Goal: Information Seeking & Learning: Learn about a topic

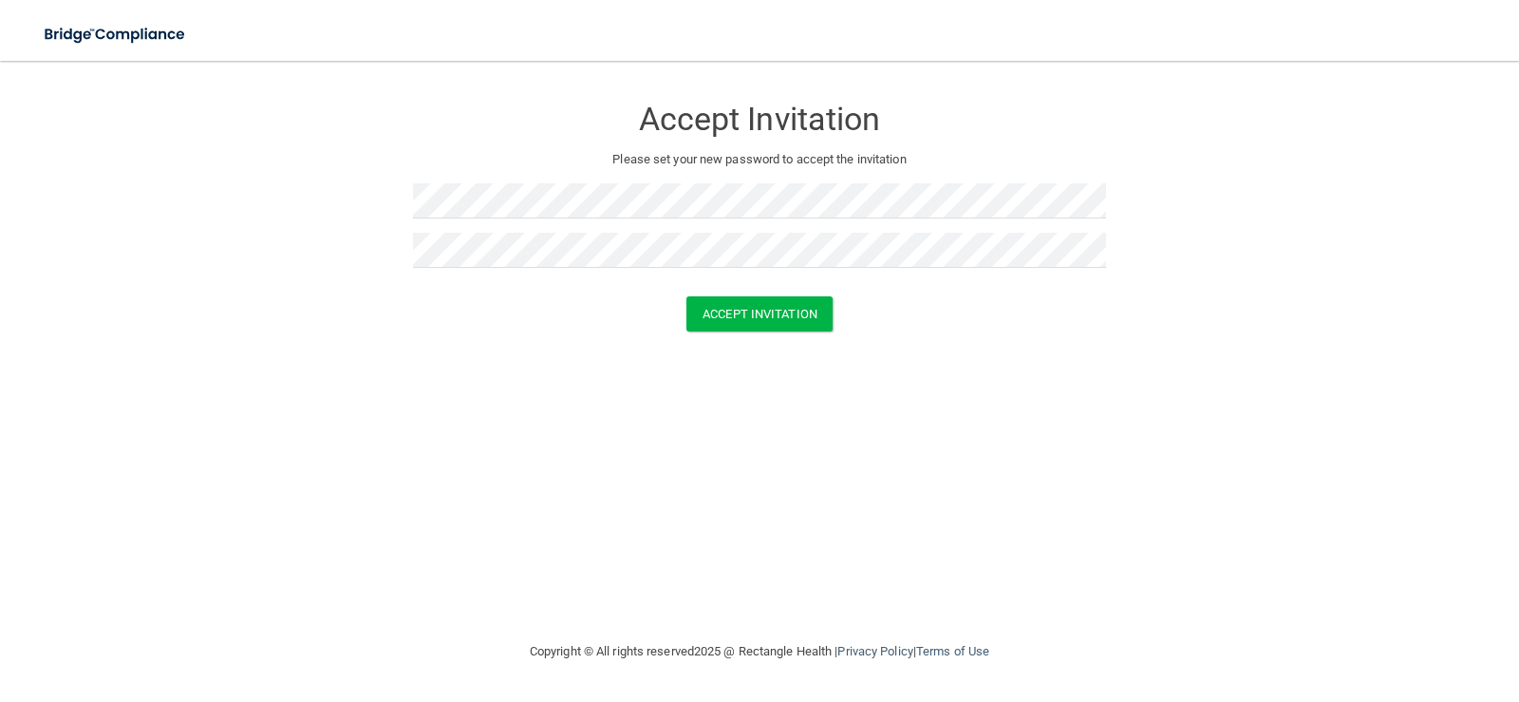
click at [952, 345] on form "Accept Invitation Please set your new password to accept the invitation Accept …" at bounding box center [759, 217] width 1443 height 274
click at [800, 318] on button "Accept Invitation" at bounding box center [760, 313] width 146 height 35
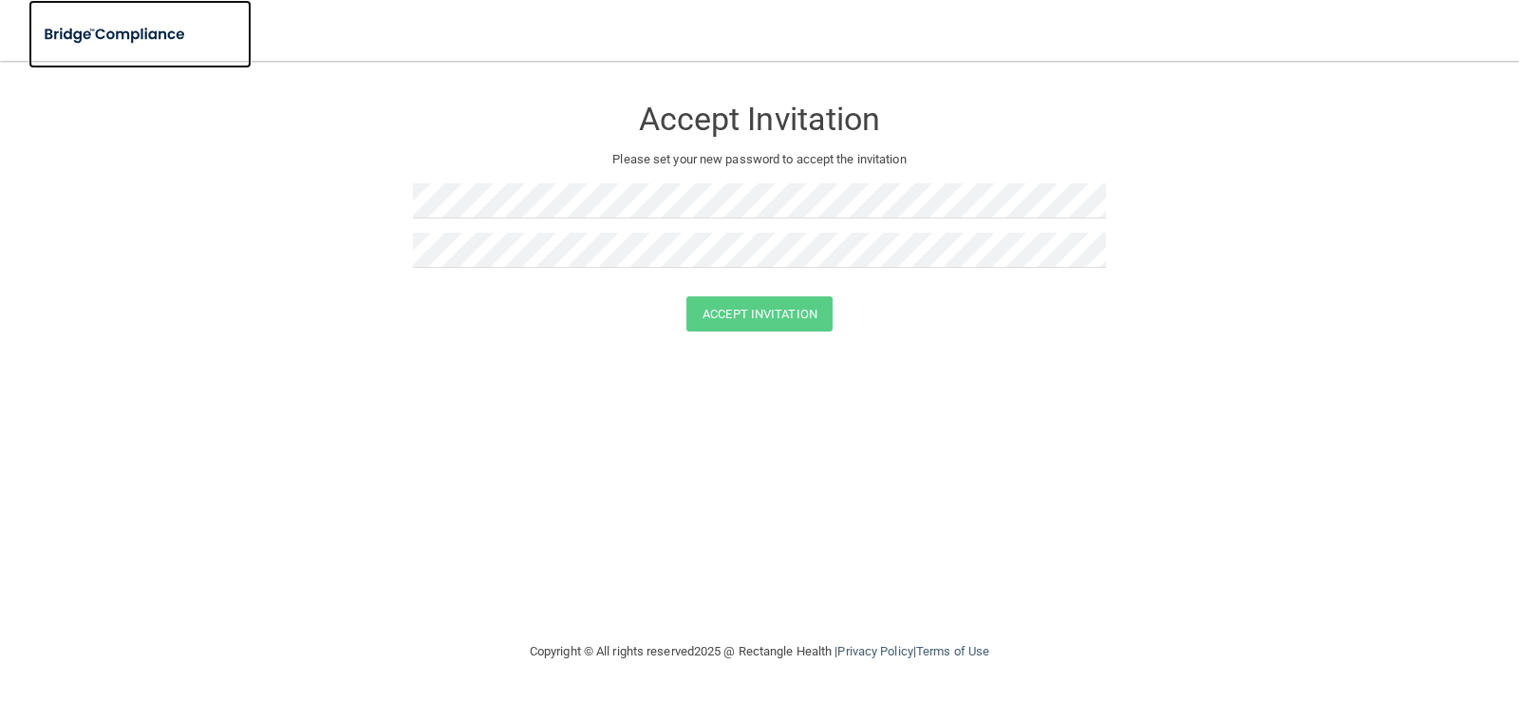
click at [149, 36] on img at bounding box center [115, 34] width 175 height 39
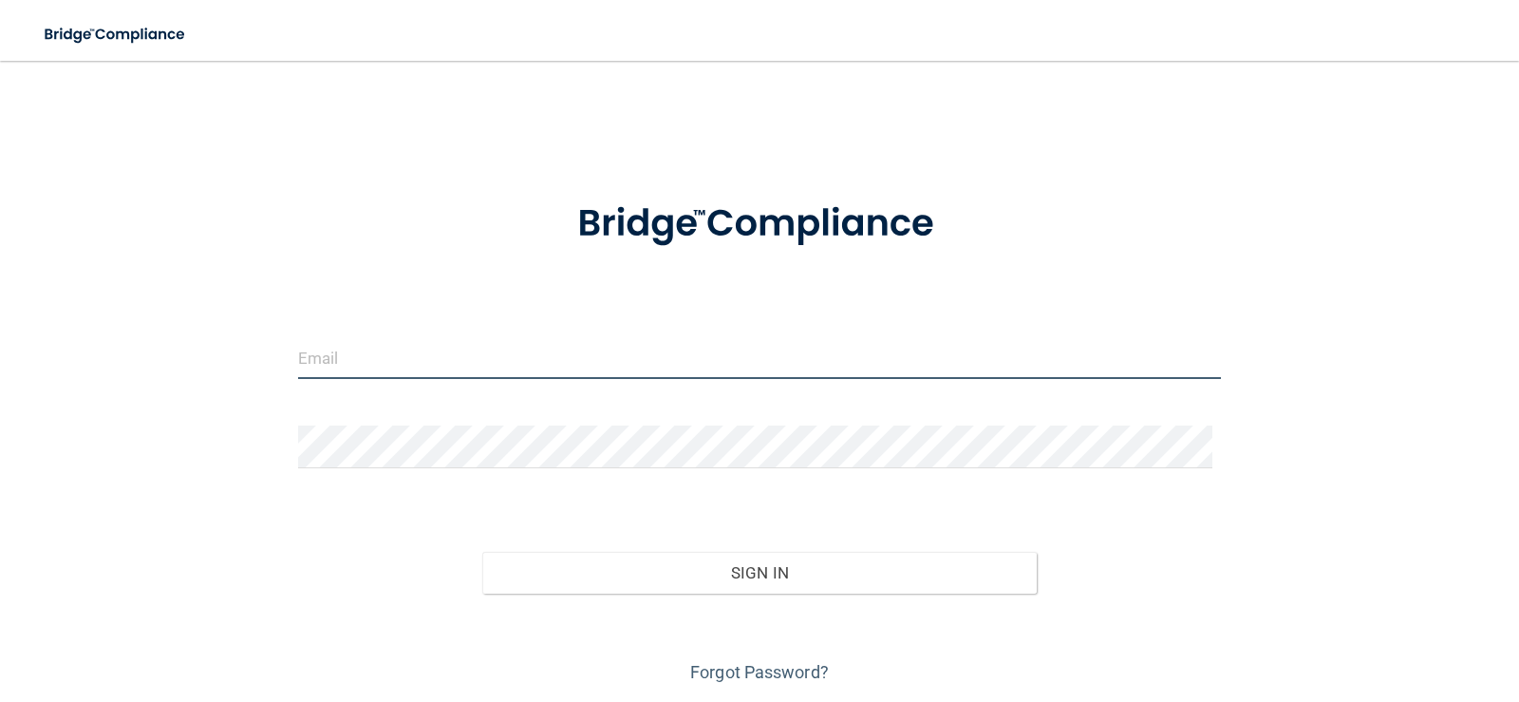
type input "[EMAIL_ADDRESS][DOMAIN_NAME]"
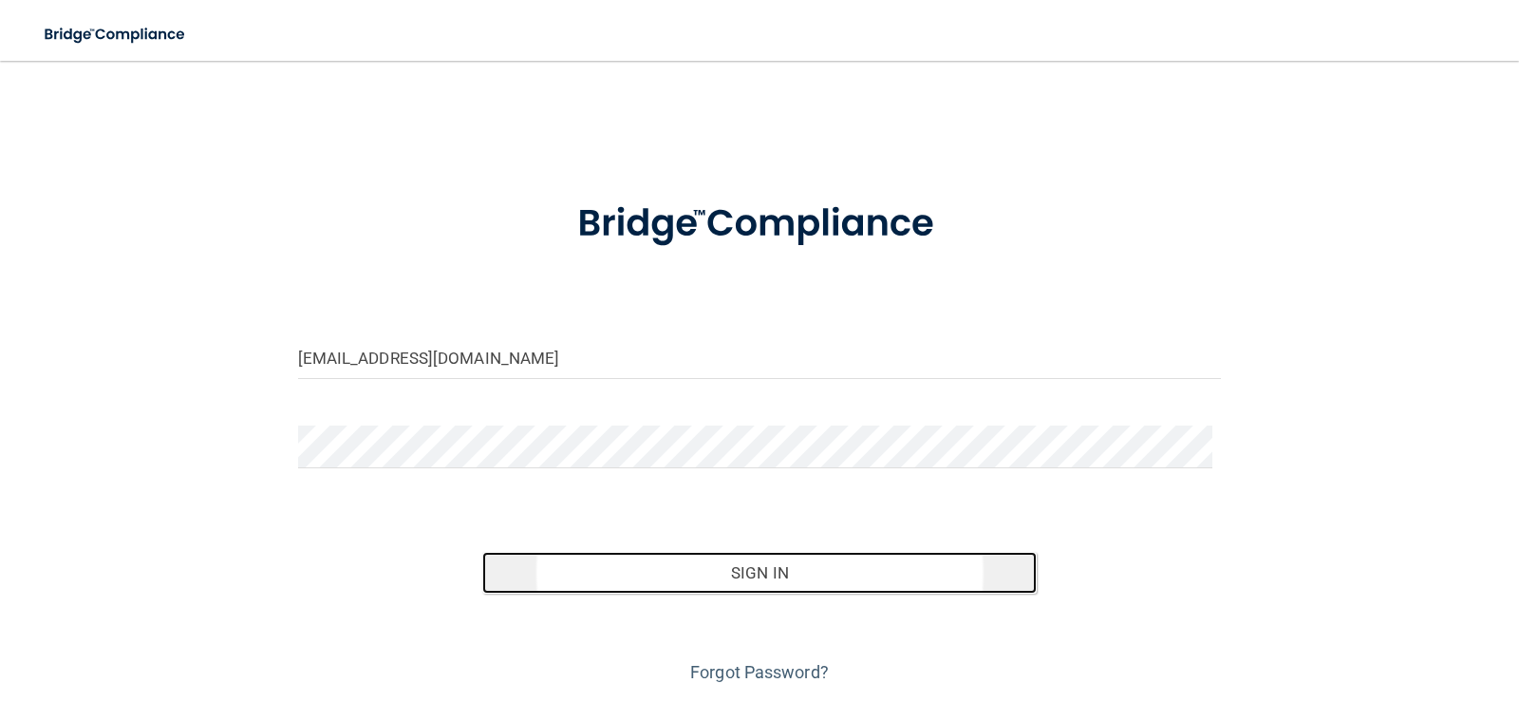
click at [737, 574] on button "Sign In" at bounding box center [759, 573] width 555 height 42
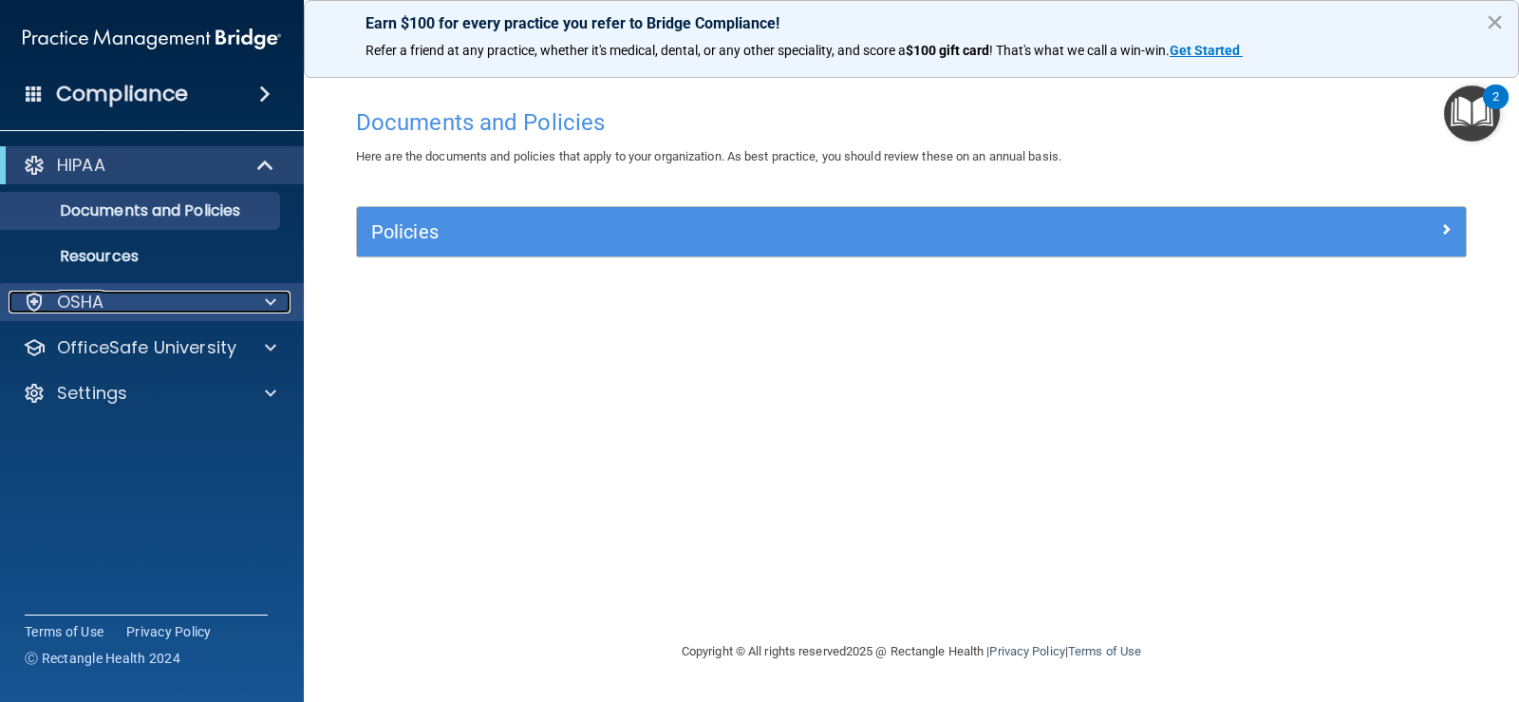
click at [274, 300] on span at bounding box center [270, 302] width 11 height 23
click at [273, 302] on span at bounding box center [270, 302] width 11 height 23
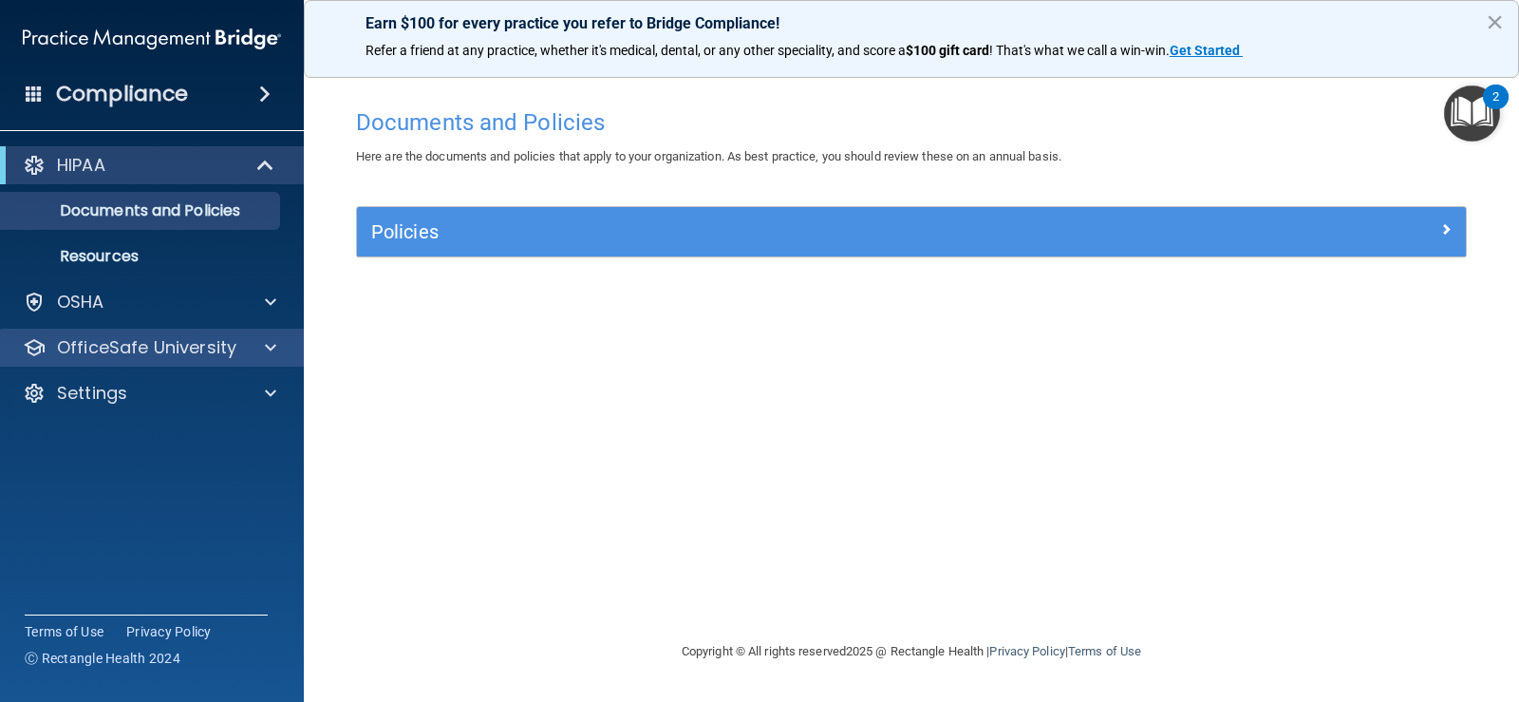
click at [272, 359] on div "OfficeSafe University" at bounding box center [152, 348] width 305 height 38
click at [1471, 106] on img "Open Resource Center, 2 new notifications" at bounding box center [1472, 113] width 56 height 56
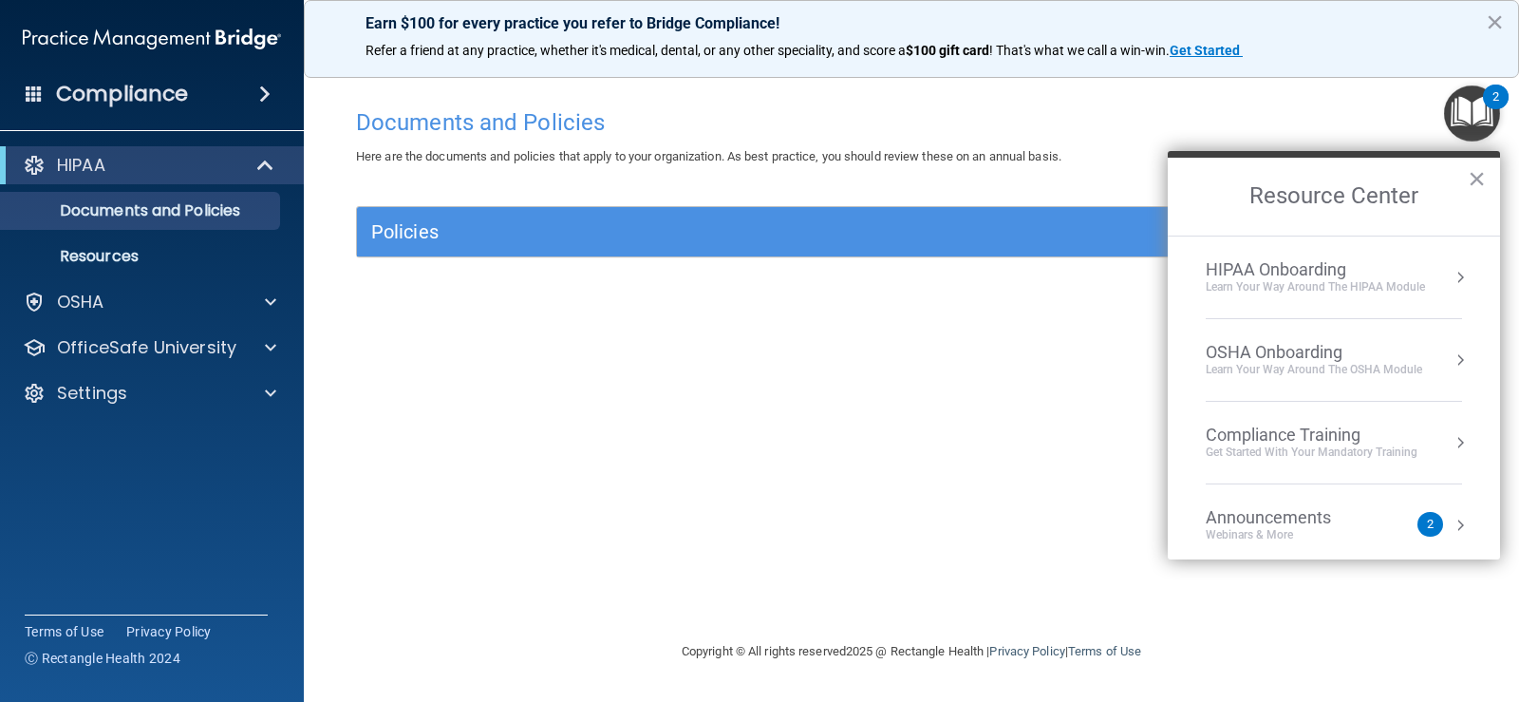
click at [1389, 520] on div "Announcements Webinars & More" at bounding box center [1306, 525] width 201 height 36
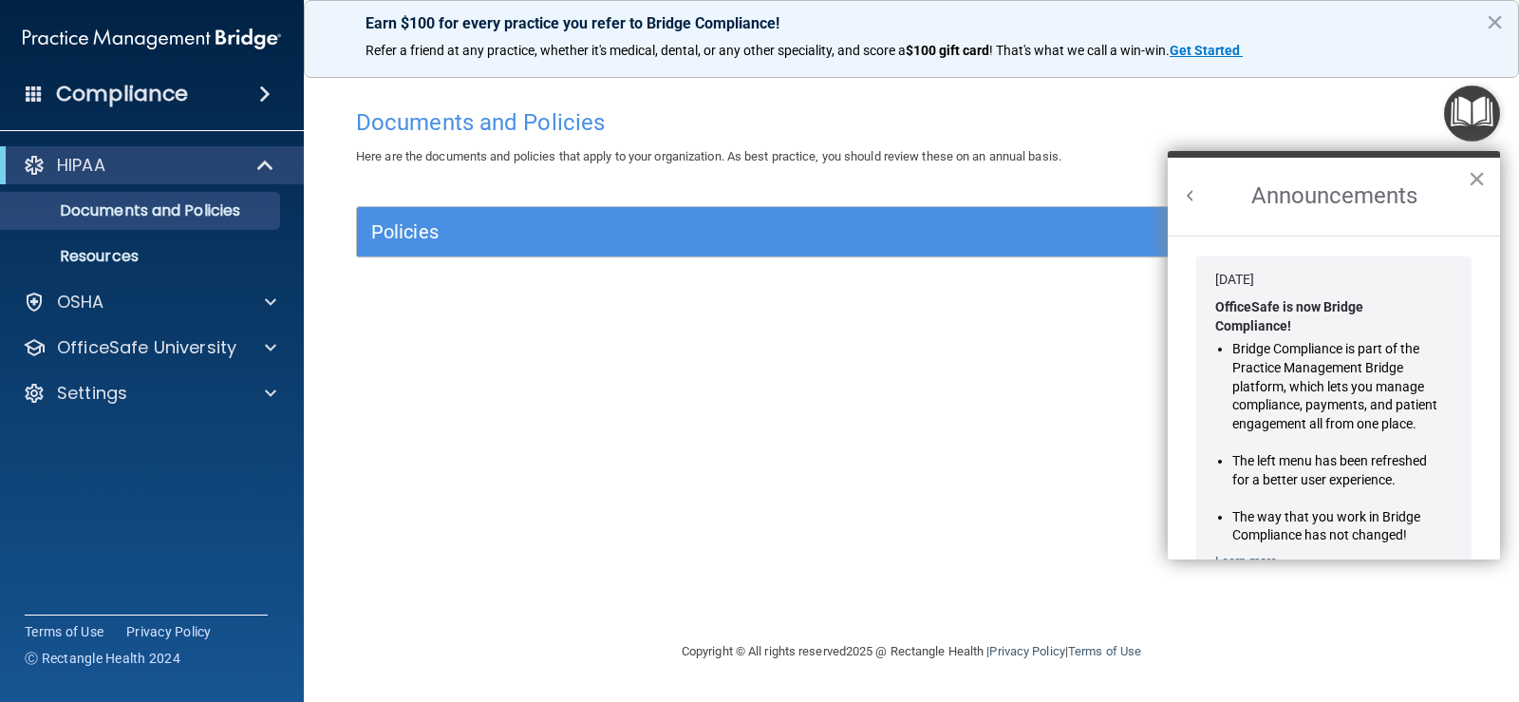
click at [1474, 187] on button "×" at bounding box center [1477, 178] width 18 height 30
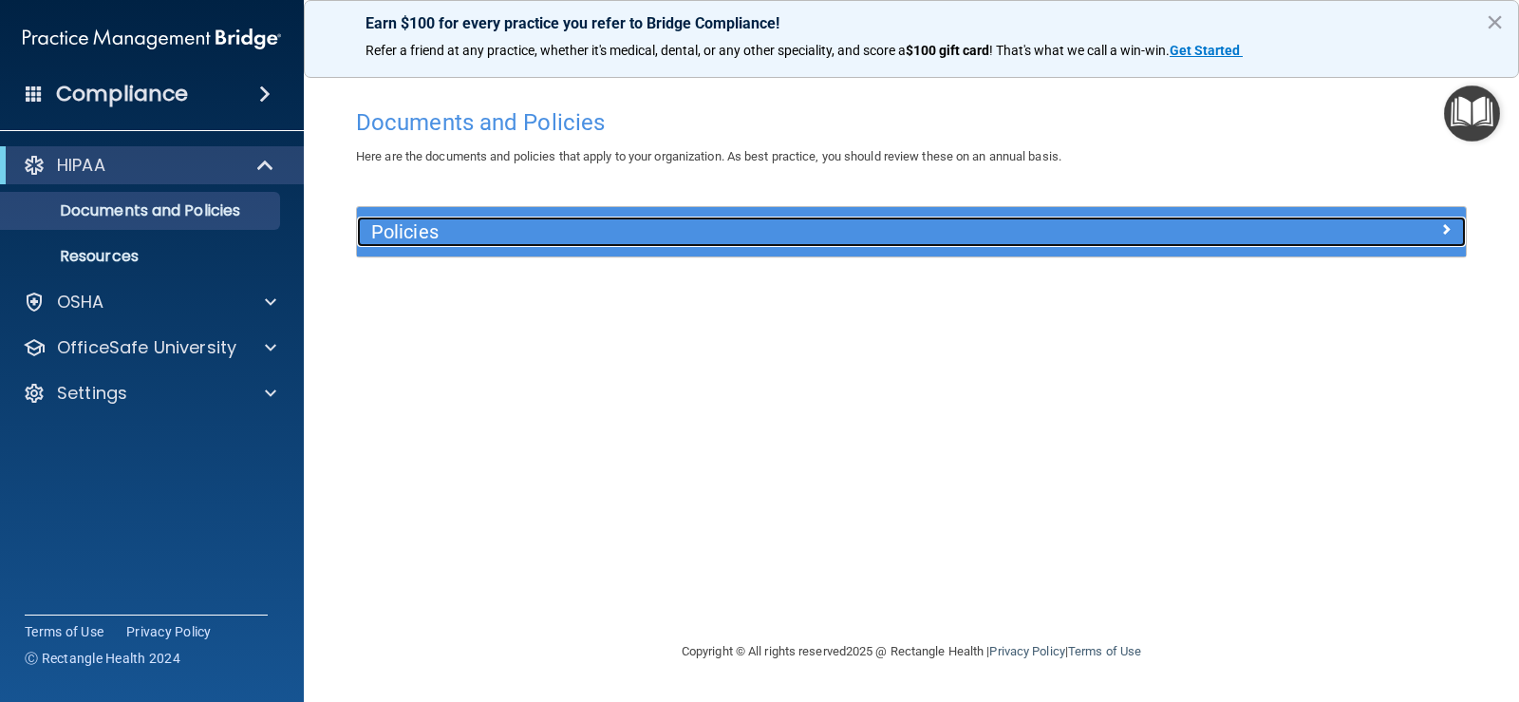
click at [628, 240] on h5 "Policies" at bounding box center [772, 231] width 803 height 21
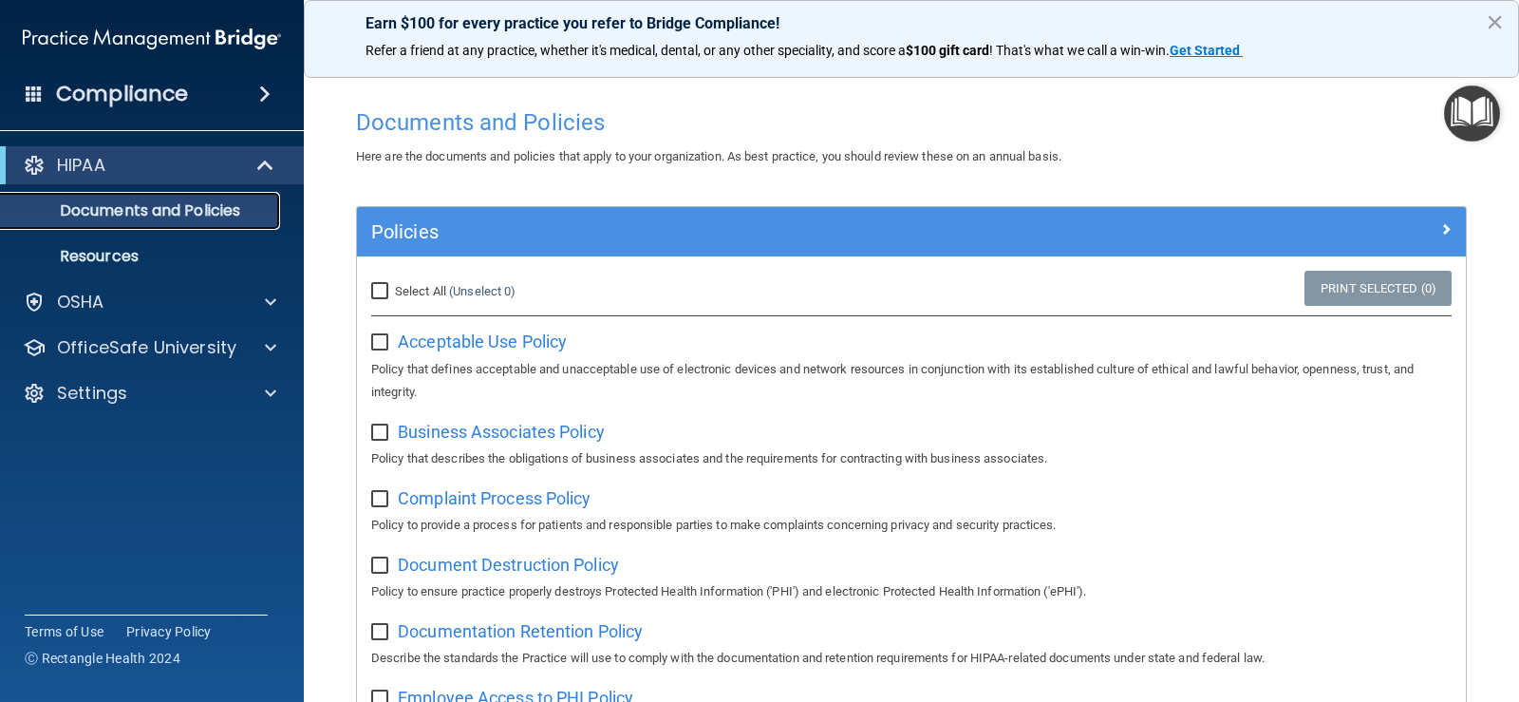
click at [189, 203] on p "Documents and Policies" at bounding box center [141, 210] width 259 height 19
click at [139, 250] on p "Resources" at bounding box center [141, 256] width 259 height 19
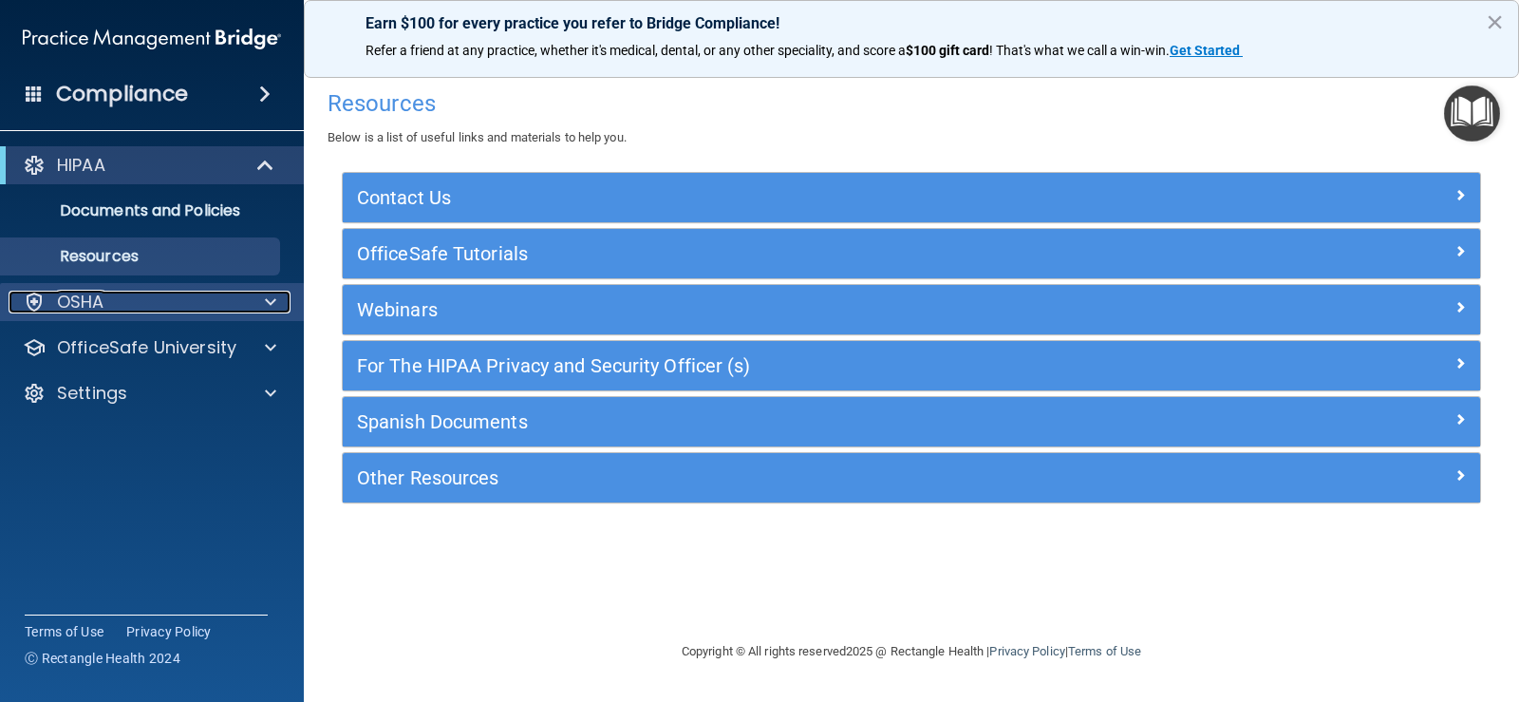
click at [223, 302] on div "OSHA" at bounding box center [127, 302] width 236 height 23
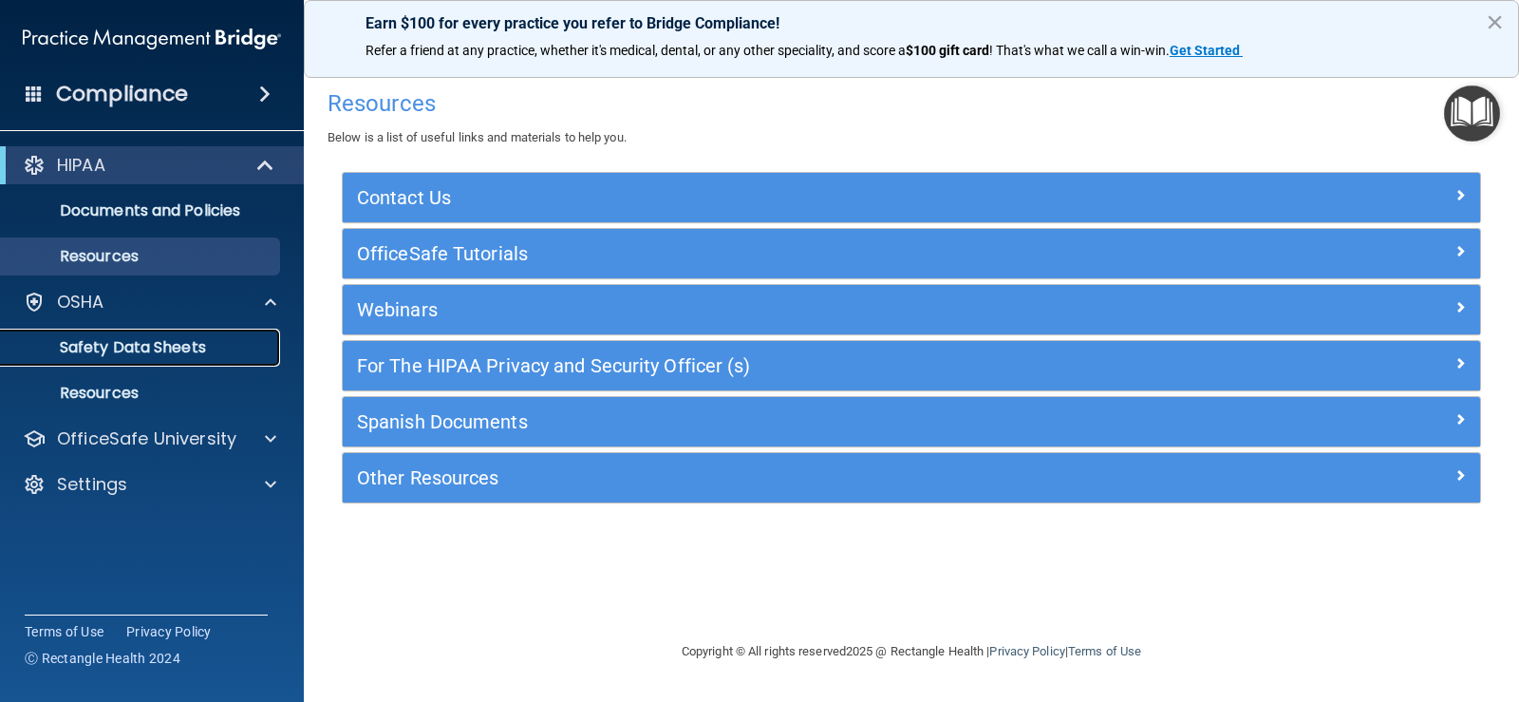
click at [169, 342] on p "Safety Data Sheets" at bounding box center [141, 347] width 259 height 19
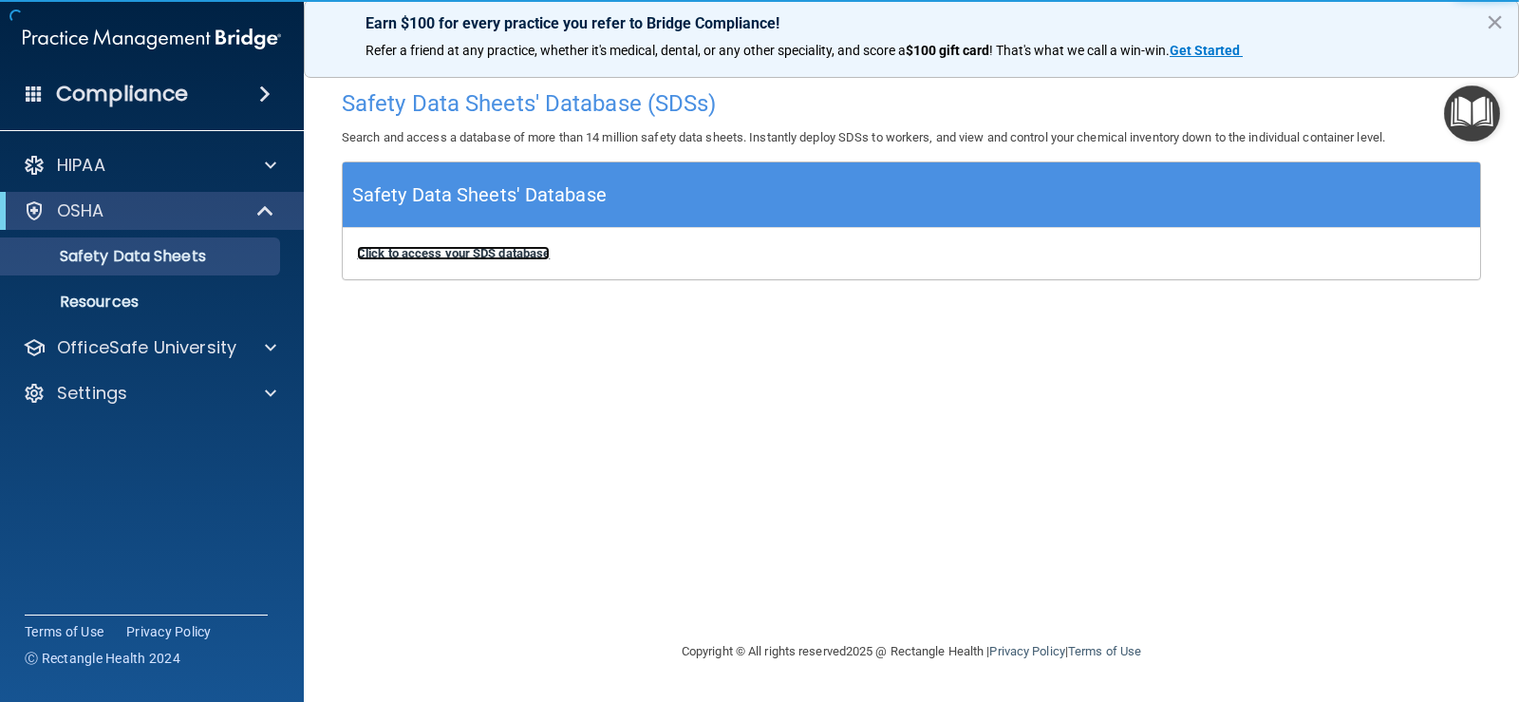
click at [513, 256] on b "Click to access your SDS database" at bounding box center [453, 253] width 193 height 14
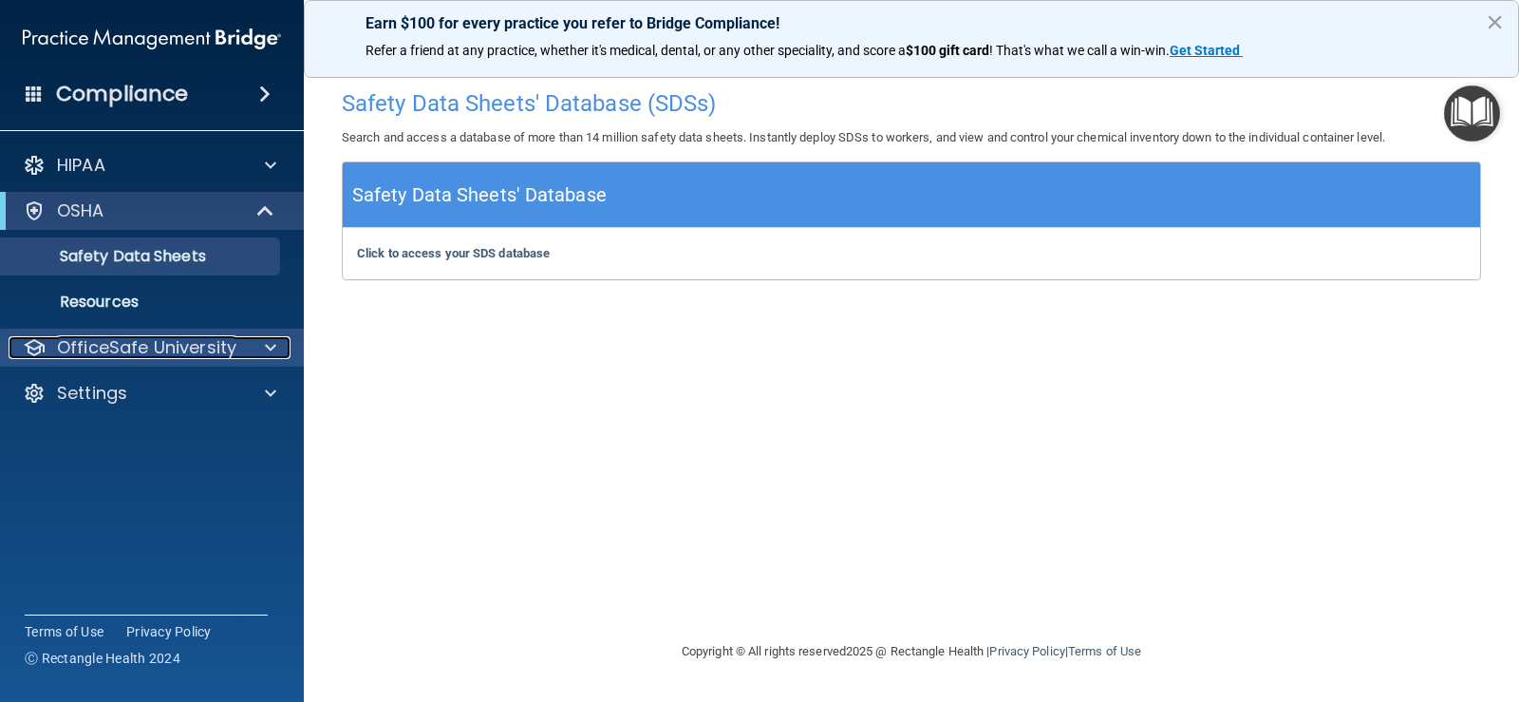
click at [272, 344] on span at bounding box center [270, 347] width 11 height 23
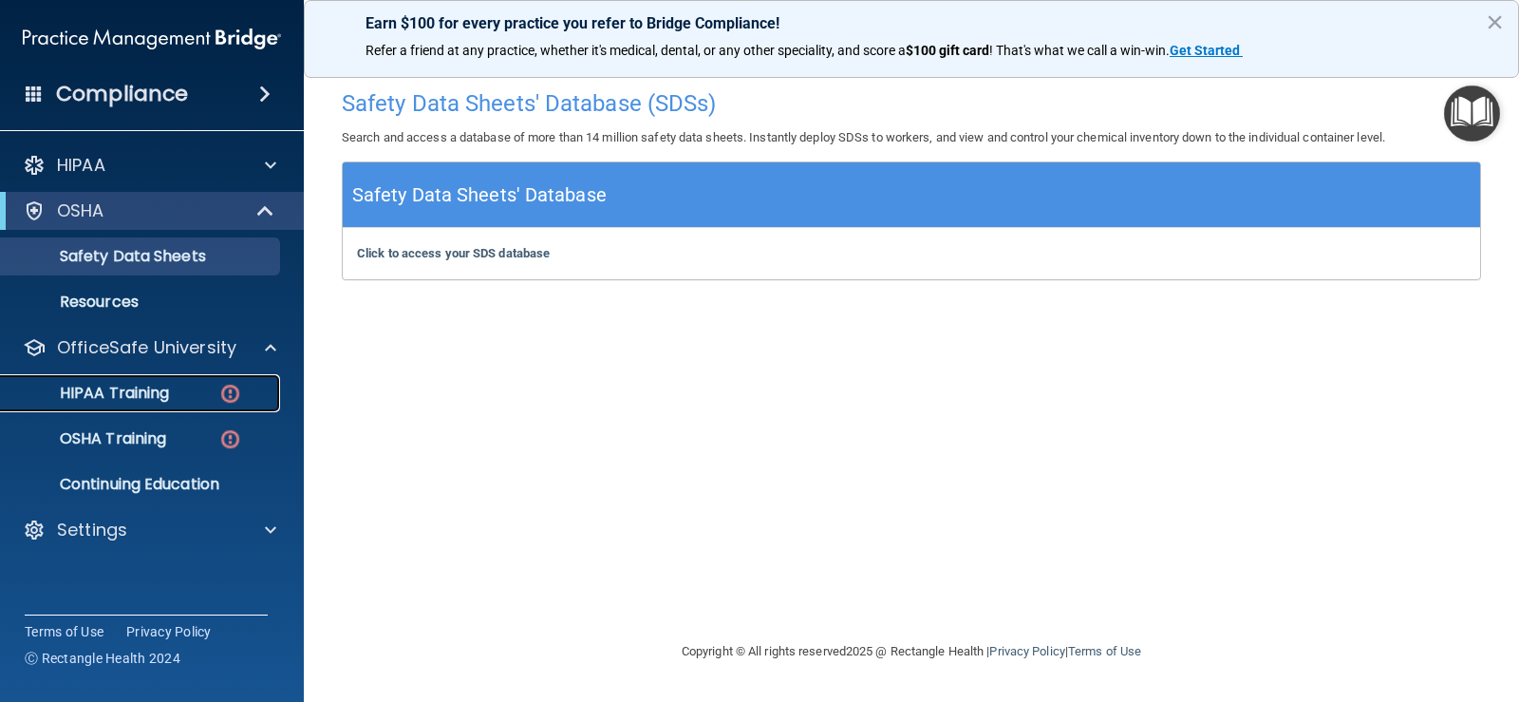
click at [225, 394] on img at bounding box center [230, 394] width 24 height 24
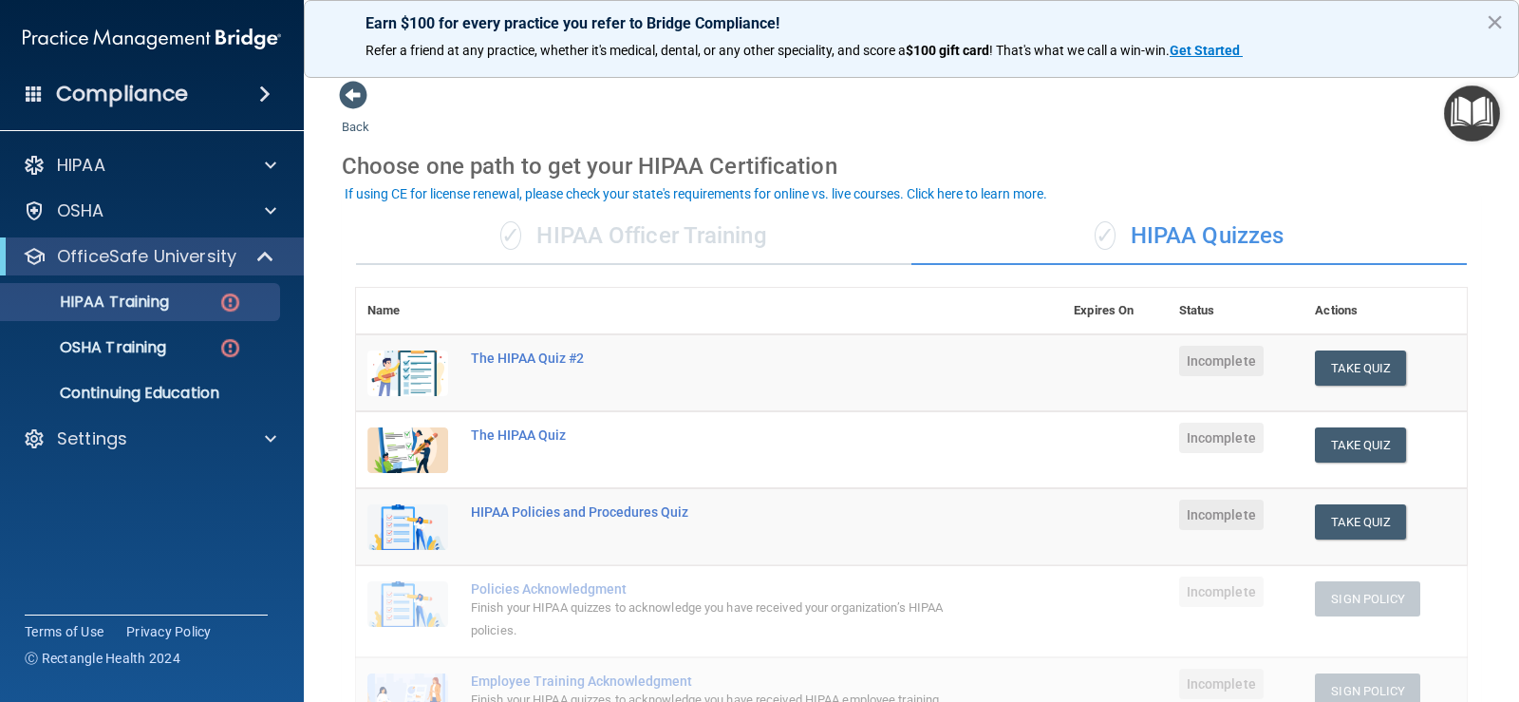
click at [694, 245] on div "✓ HIPAA Officer Training" at bounding box center [634, 236] width 556 height 57
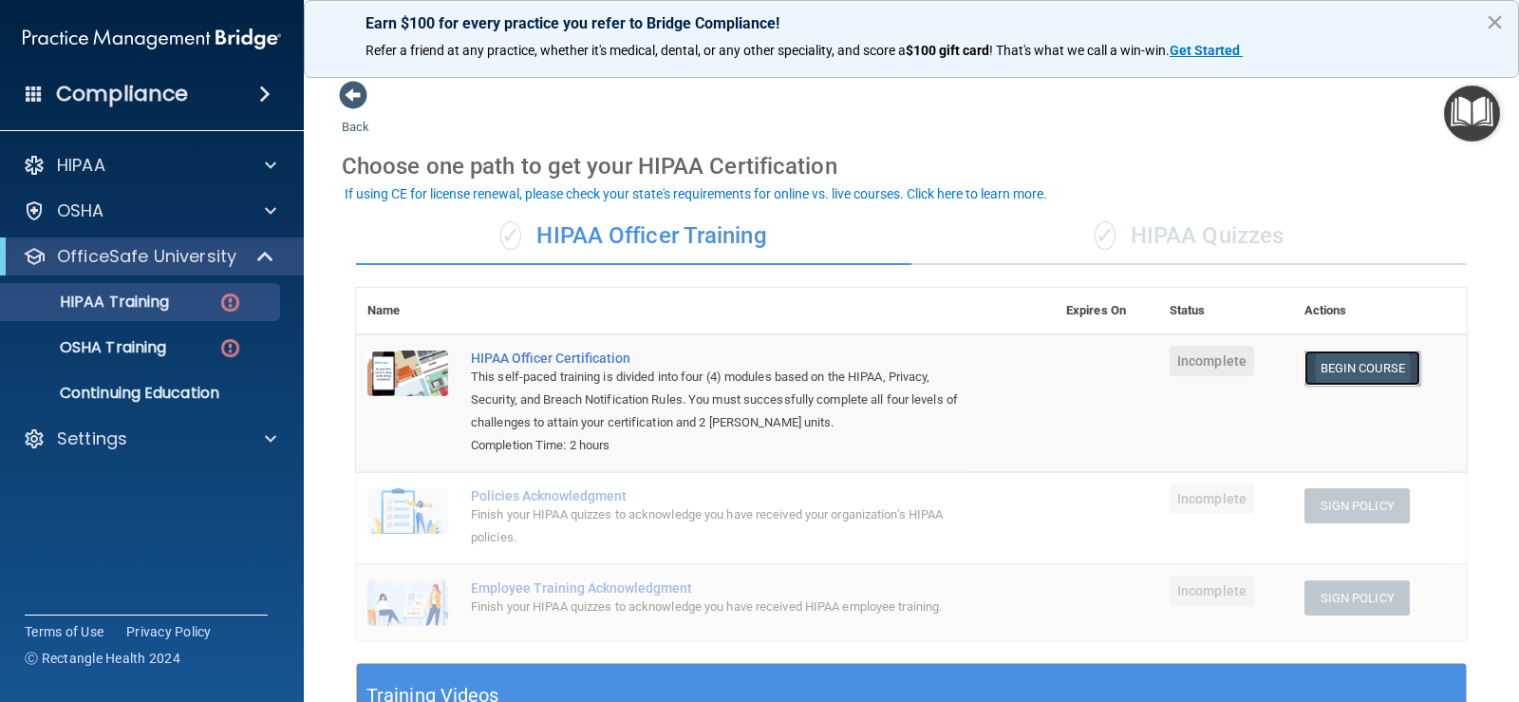
click at [1371, 363] on link "Begin Course" at bounding box center [1363, 367] width 116 height 35
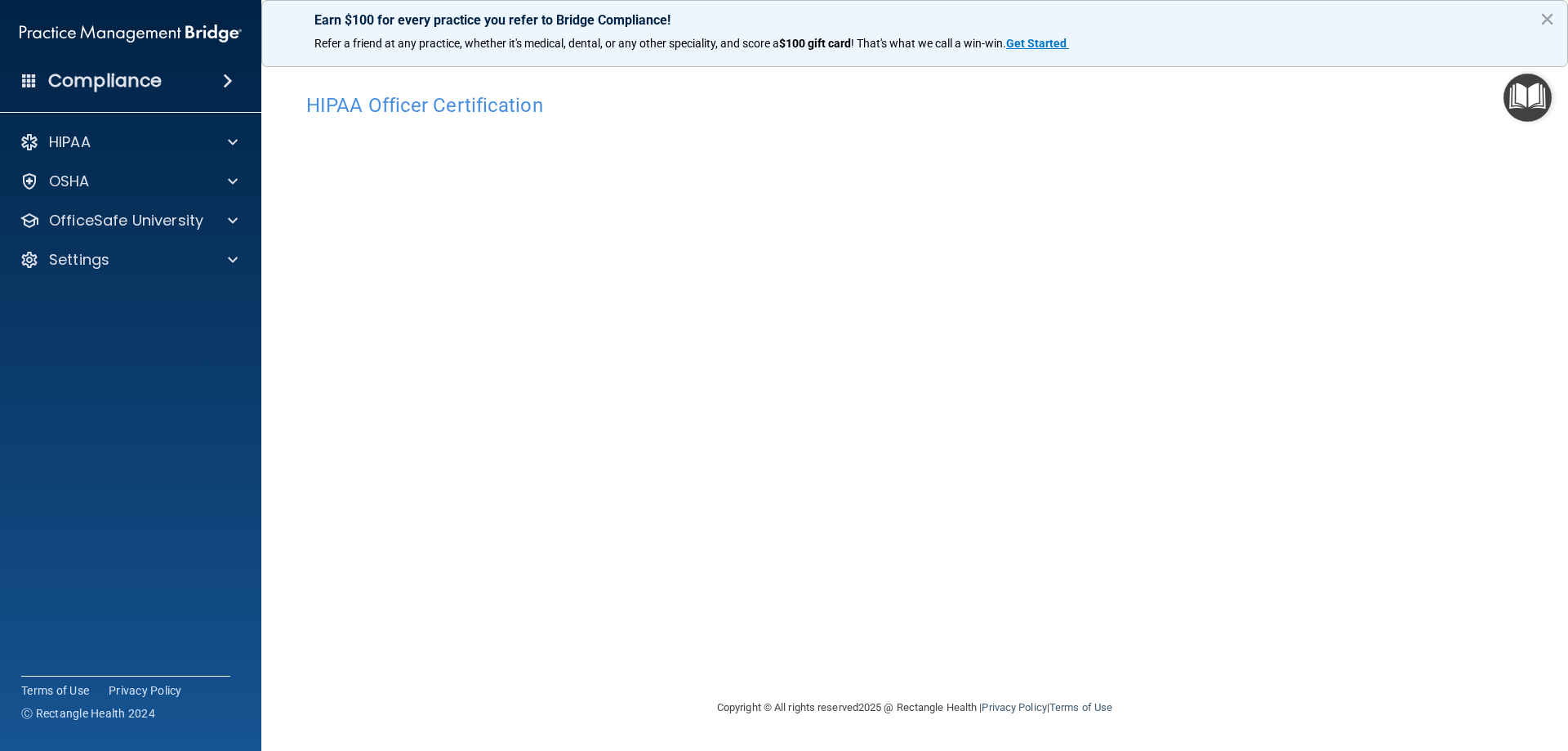
click at [1222, 603] on footer "Copyright © All rights reserved 2025 @ Rectangle Health | Privacy Policy | Term…" at bounding box center [914, 708] width 1241 height 53
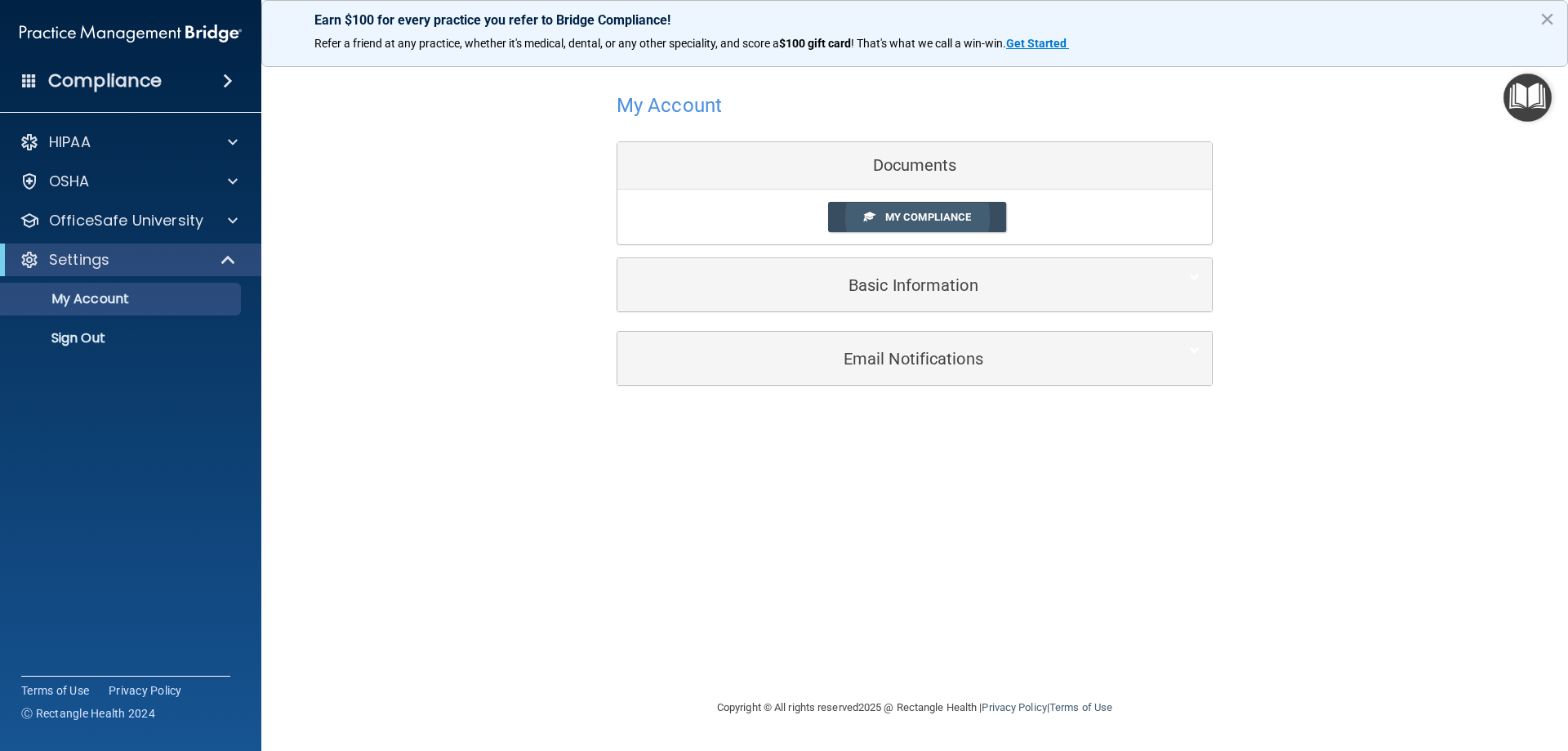
click at [938, 218] on span "My Compliance" at bounding box center [928, 217] width 86 height 12
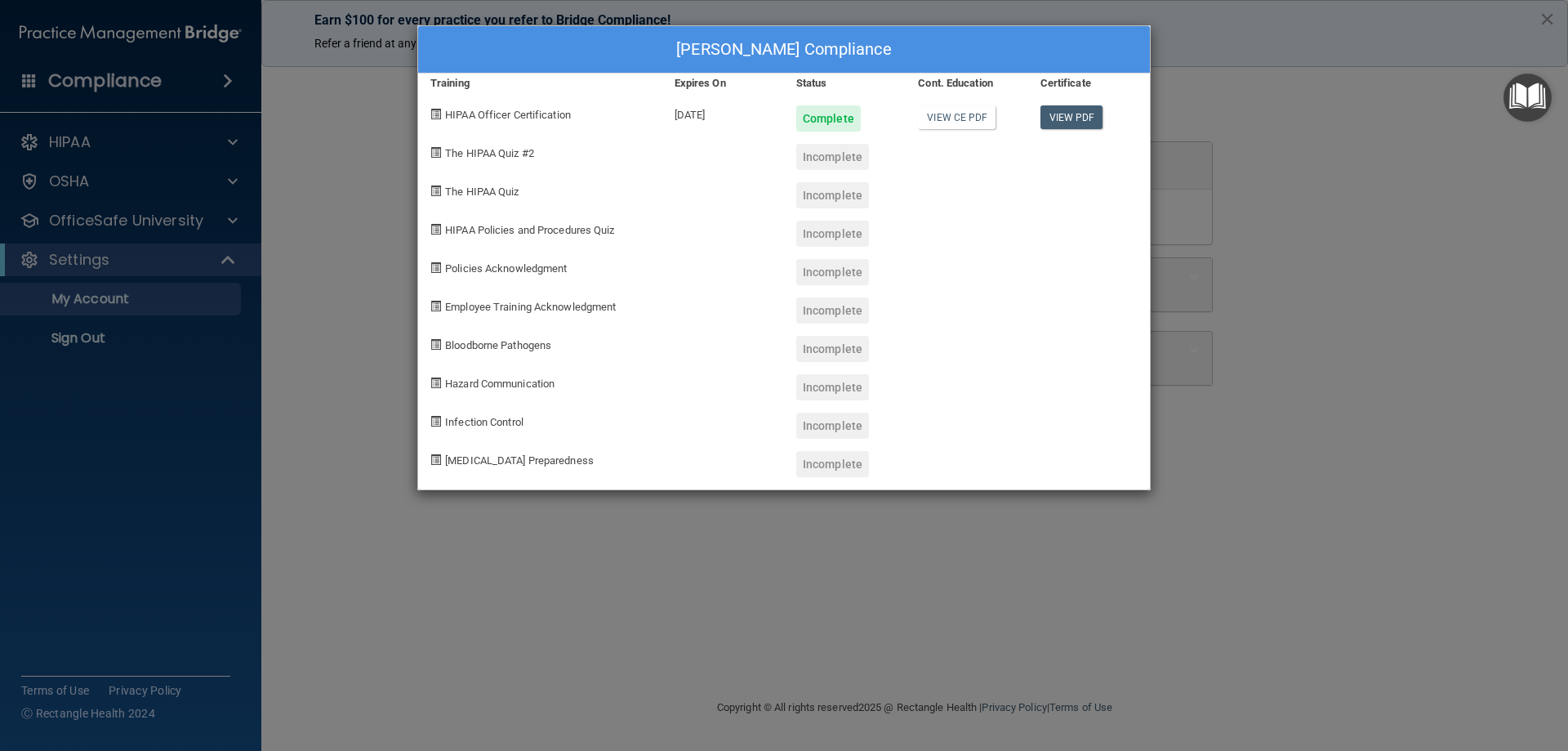
click at [1269, 121] on div "[PERSON_NAME] Compliance Training Expires On Status Cont. Education Certificate…" at bounding box center [784, 375] width 1568 height 751
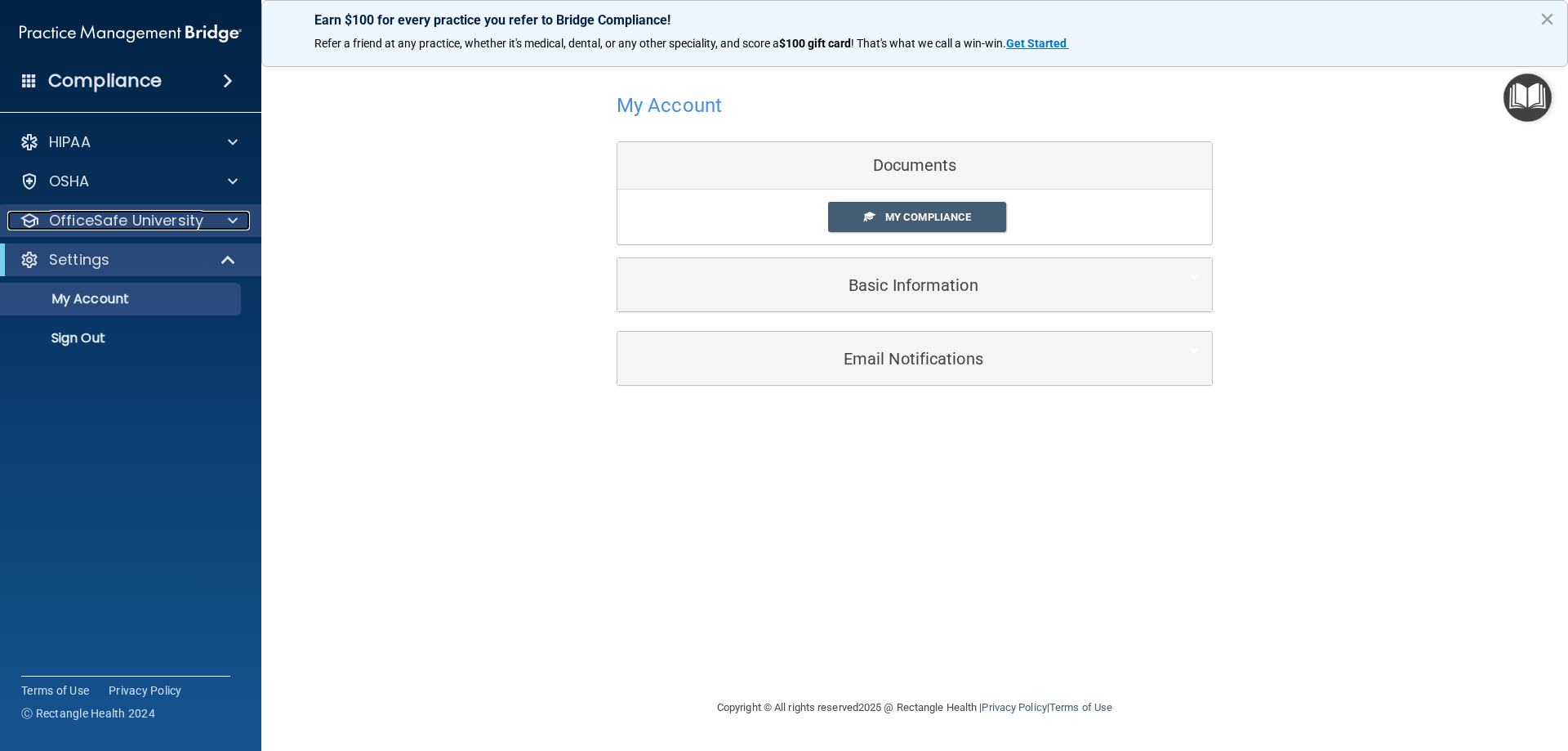
click at [193, 219] on p "OfficeSafe University" at bounding box center [126, 220] width 154 height 20
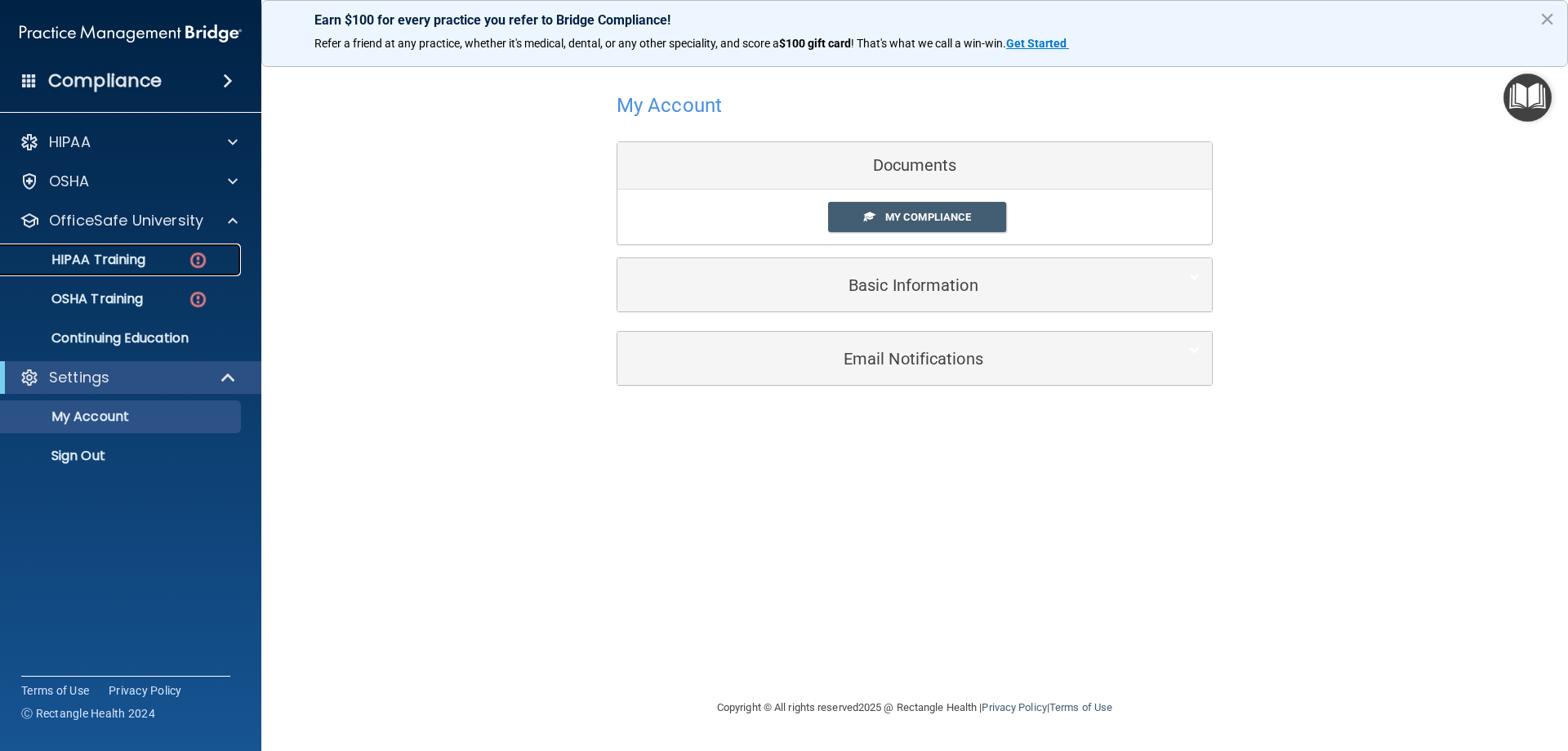
click at [197, 263] on img at bounding box center [198, 261] width 21 height 21
